Goal: Transaction & Acquisition: Subscribe to service/newsletter

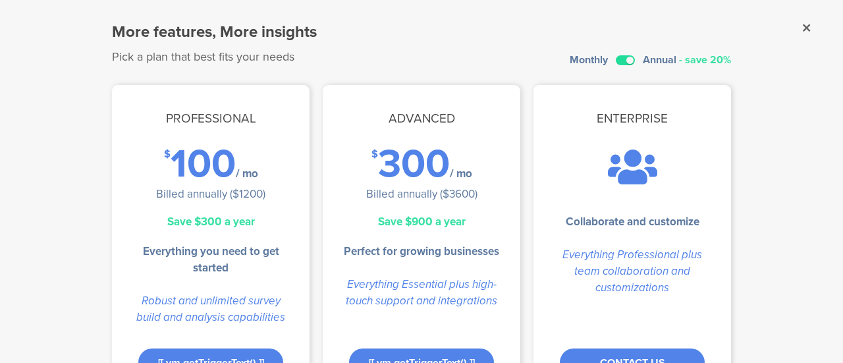
click at [624, 56] on label at bounding box center [625, 60] width 19 height 10
click at [0, 0] on input "checkbox" at bounding box center [0, 0] width 0 height 0
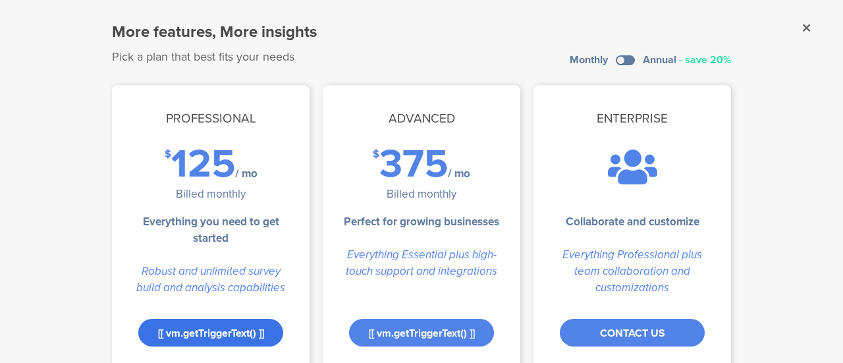
click at [227, 332] on div "[[ vm.getTriggerText() ]]" at bounding box center [210, 333] width 145 height 28
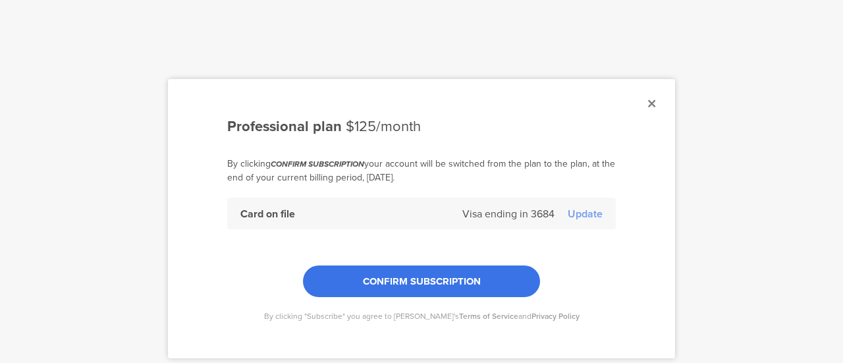
click at [353, 287] on div "CONFIRM SUBSCRIPTION" at bounding box center [421, 281] width 237 height 32
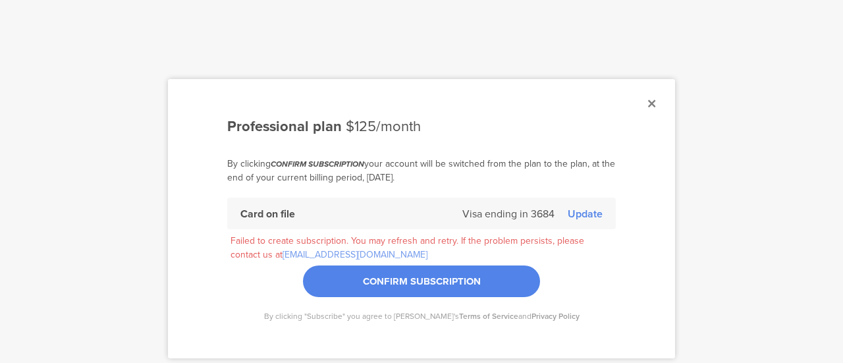
click at [578, 214] on div "Update" at bounding box center [585, 213] width 35 height 15
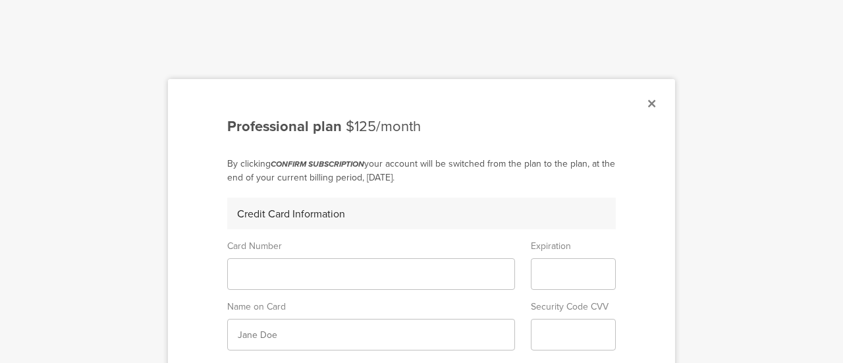
scroll to position [12, 0]
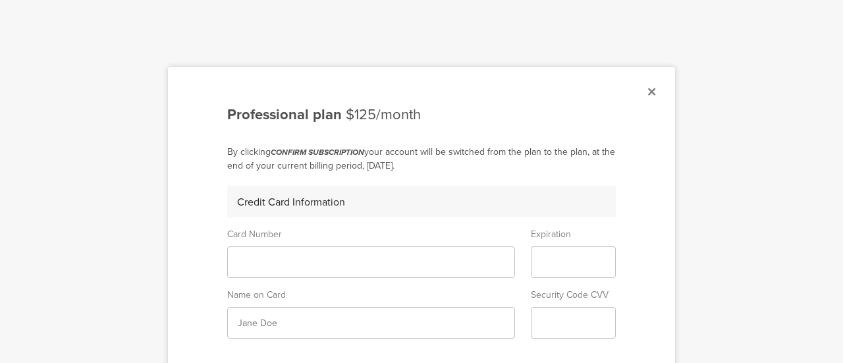
click at [551, 251] on sg-form-field-input at bounding box center [574, 262] width 86 height 32
drag, startPoint x: 314, startPoint y: 333, endPoint x: 308, endPoint y: 327, distance: 8.4
click at [308, 327] on sg-form-field-input at bounding box center [371, 323] width 288 height 32
click at [291, 312] on sg-form-field-input at bounding box center [371, 323] width 288 height 32
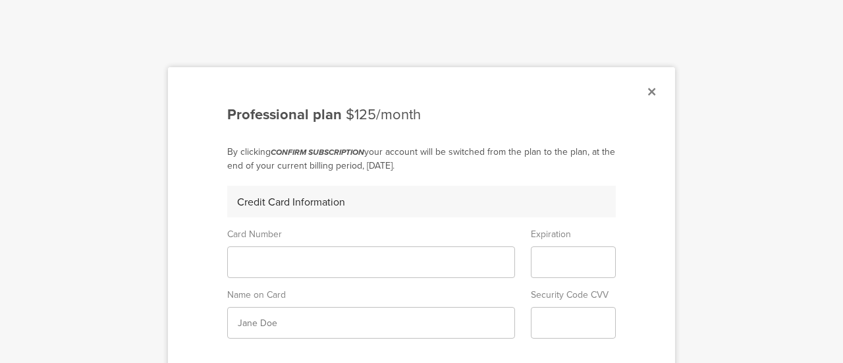
click at [283, 318] on input "text" at bounding box center [371, 323] width 267 height 14
type input "tal shapira"
click at [497, 294] on sg-form-field-title "Name on Card" at bounding box center [371, 292] width 288 height 29
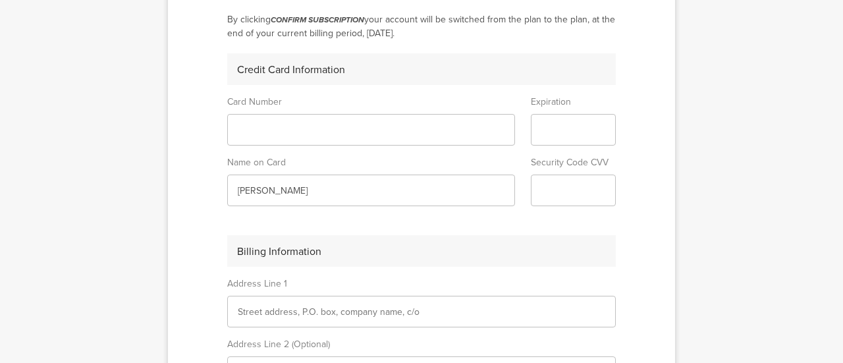
scroll to position [215, 0]
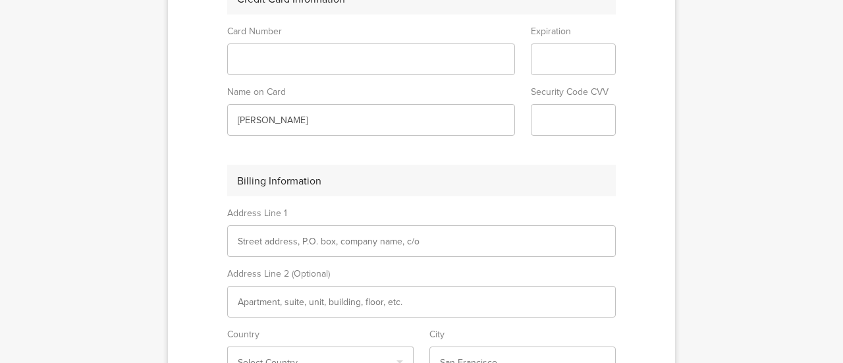
click at [304, 240] on input "text" at bounding box center [422, 241] width 368 height 14
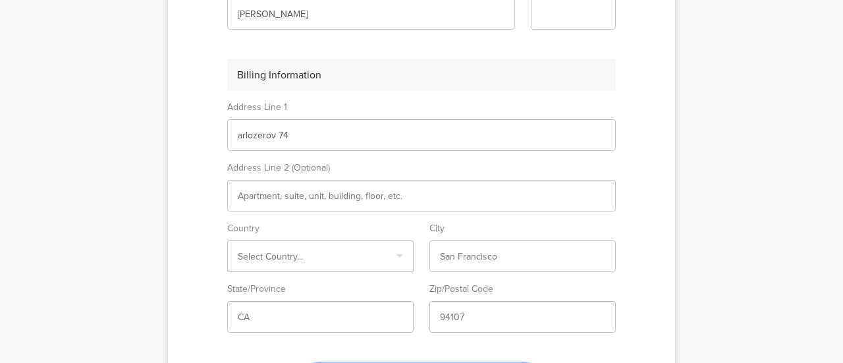
scroll to position [323, 0]
type input "arlozerov 74"
click at [273, 256] on input "Select box" at bounding box center [320, 255] width 165 height 14
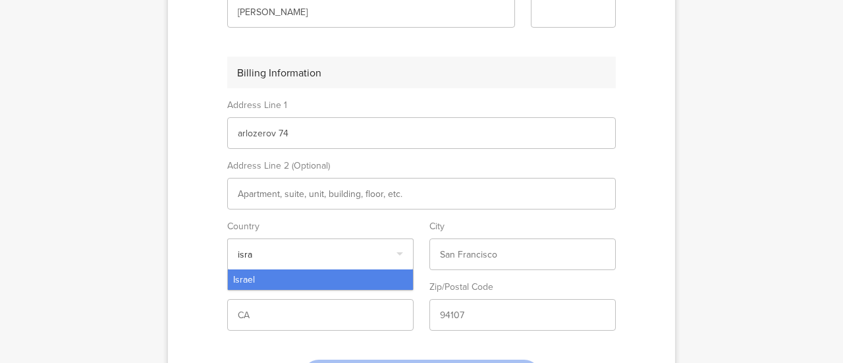
type input "isra"
click at [256, 280] on div "Israel" at bounding box center [320, 279] width 185 height 20
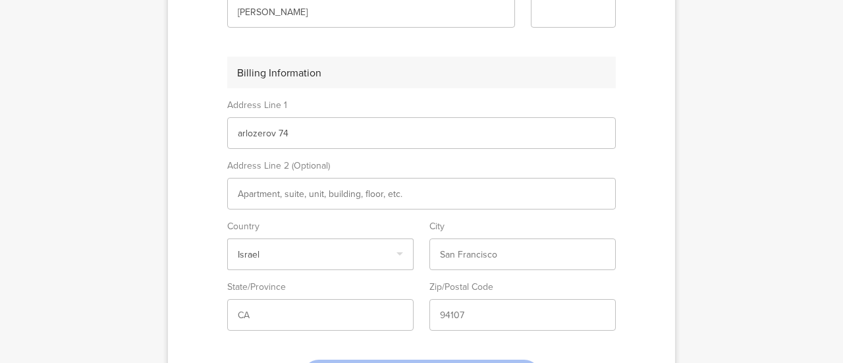
click at [454, 256] on input "text" at bounding box center [522, 255] width 165 height 14
type input "tel aviv"
click at [254, 312] on input "text" at bounding box center [320, 315] width 165 height 14
type input "tel aviv"
click at [454, 316] on input "text" at bounding box center [522, 315] width 165 height 14
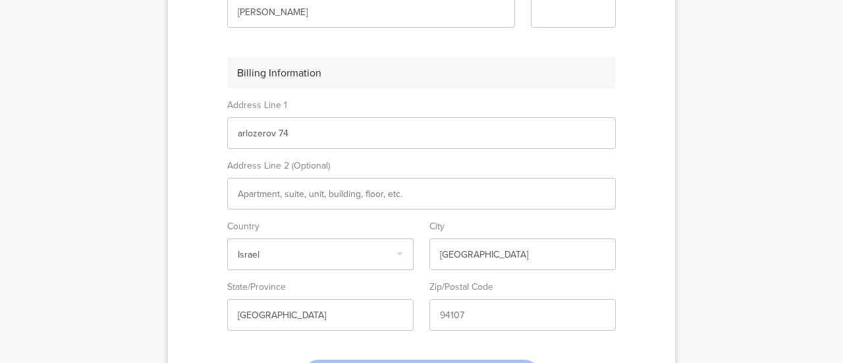
click at [454, 316] on input "text" at bounding box center [522, 315] width 165 height 14
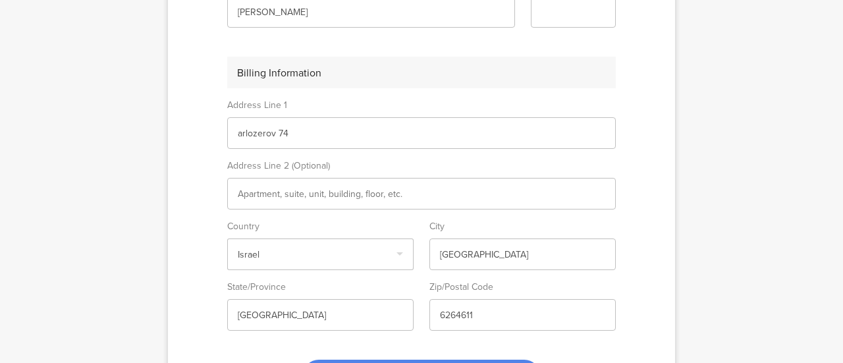
type input "6264611"
click at [415, 331] on div "CONFIRM SUBSCRIPTION" at bounding box center [421, 361] width 389 height 61
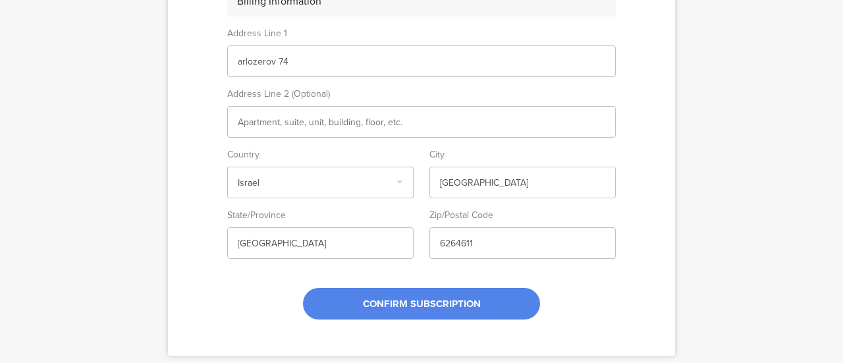
scroll to position [396, 0]
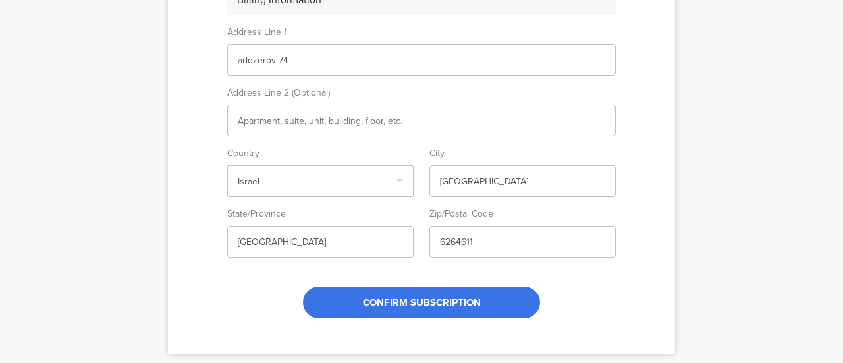
click at [413, 305] on span "CONFIRM SUBSCRIPTION" at bounding box center [422, 302] width 118 height 14
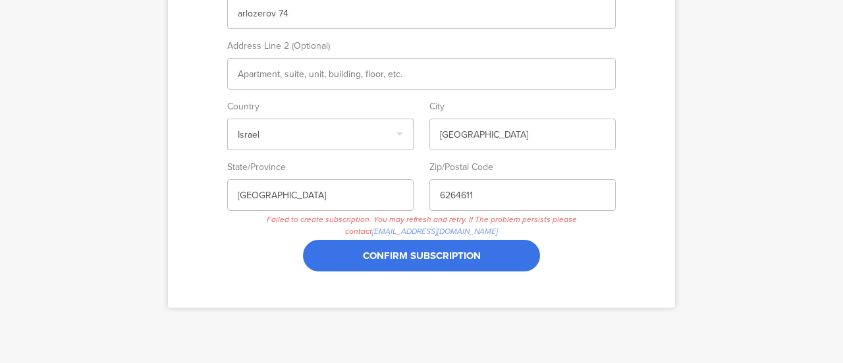
scroll to position [468, 0]
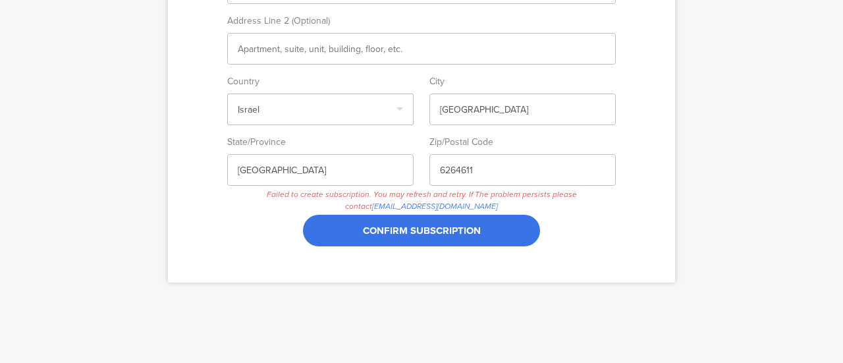
click at [429, 203] on link "support@segmanta.com" at bounding box center [435, 206] width 126 height 12
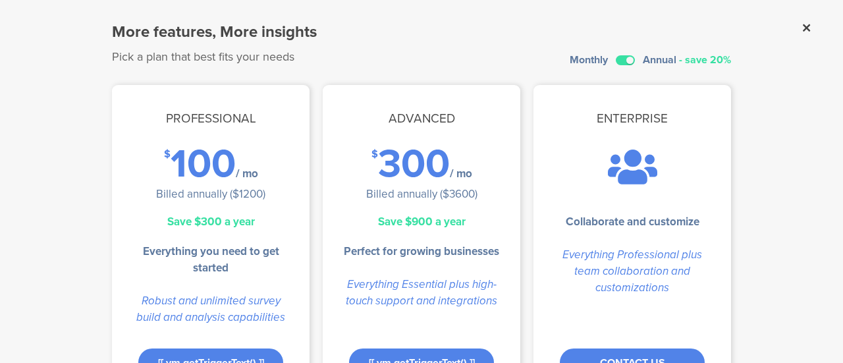
click at [803, 26] on icon at bounding box center [806, 28] width 7 height 12
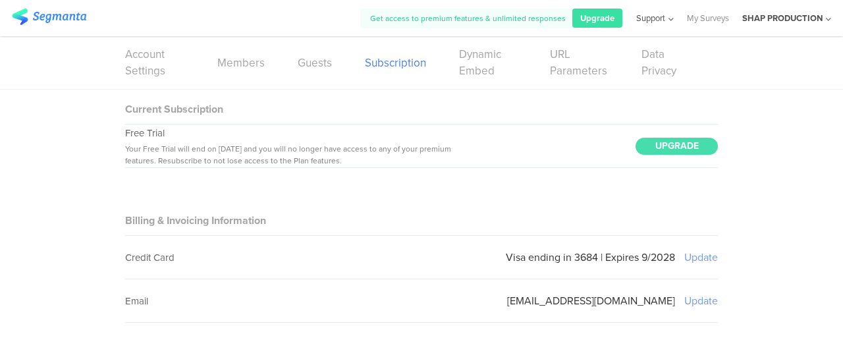
click at [660, 19] on span "Support" at bounding box center [650, 18] width 29 height 13
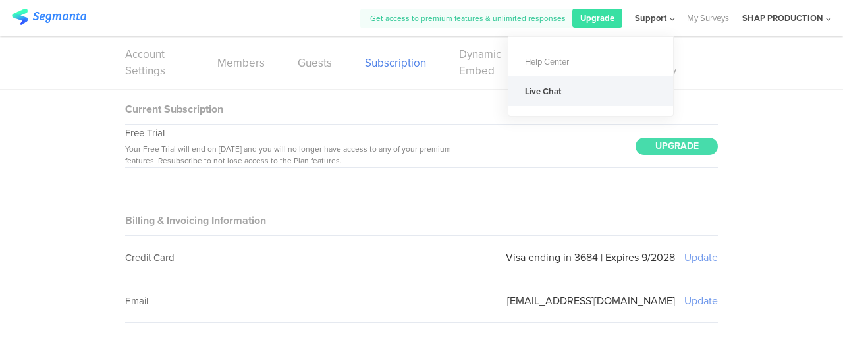
click at [567, 92] on div "Live Chat" at bounding box center [591, 91] width 165 height 30
